Goal: Task Accomplishment & Management: Use online tool/utility

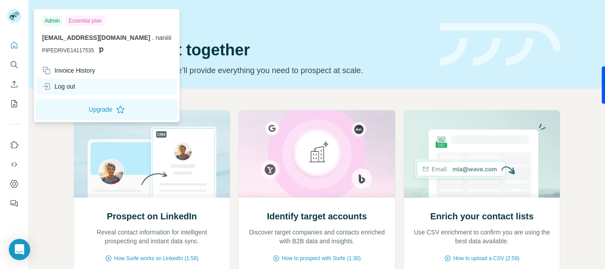
click at [62, 86] on div "Log out" at bounding box center [58, 86] width 33 height 9
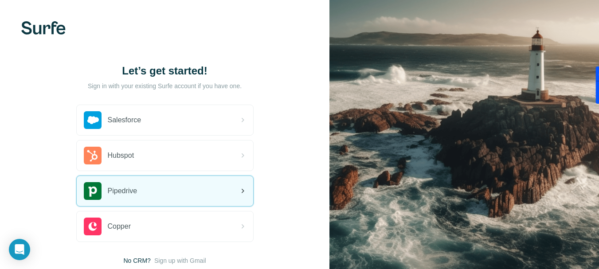
click at [126, 188] on span "Pipedrive" at bounding box center [123, 191] width 30 height 11
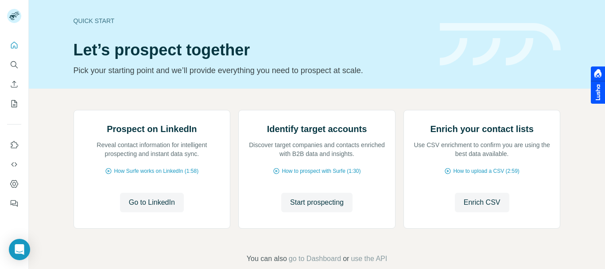
scroll to position [89, 0]
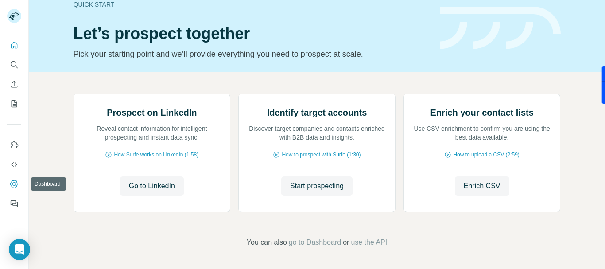
click at [13, 183] on icon "Dashboard" at bounding box center [14, 184] width 4 height 4
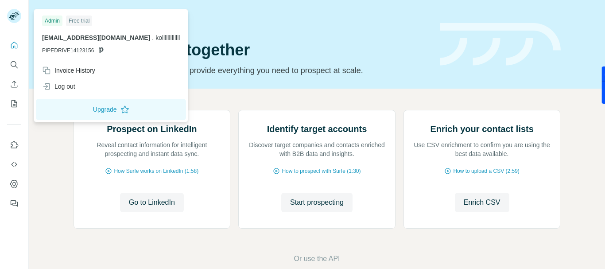
click at [18, 18] on rect at bounding box center [14, 16] width 14 height 14
click at [16, 14] on icon at bounding box center [16, 14] width 4 height 2
click at [63, 89] on div "Log out" at bounding box center [58, 86] width 33 height 9
click at [69, 86] on div "Log out" at bounding box center [58, 86] width 33 height 9
